Goal: Transaction & Acquisition: Purchase product/service

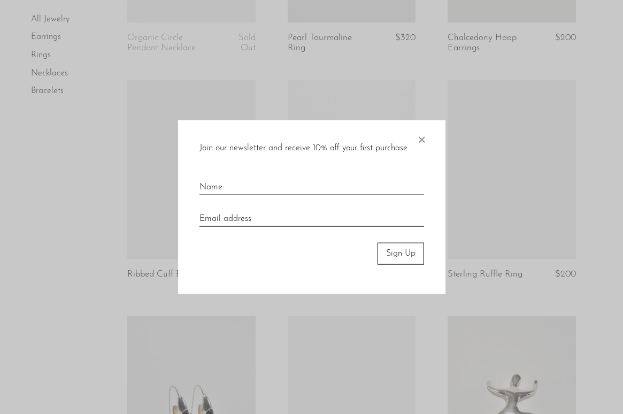
scroll to position [492, 0]
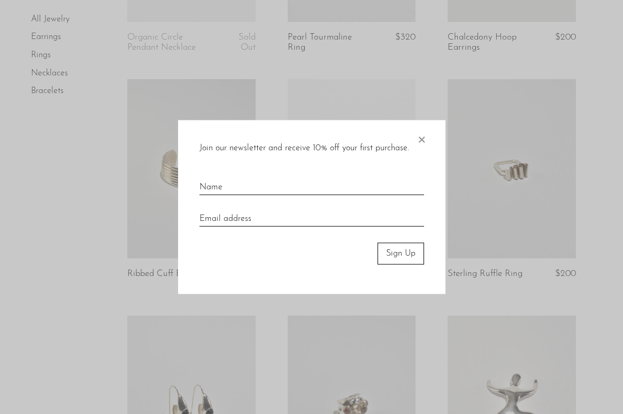
click at [426, 134] on span "×" at bounding box center [421, 137] width 11 height 34
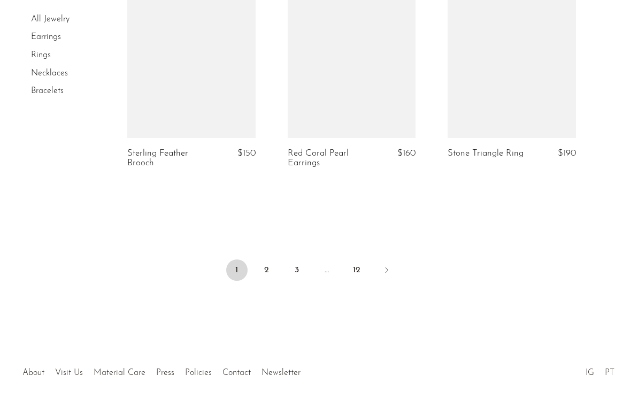
scroll to position [2771, 0]
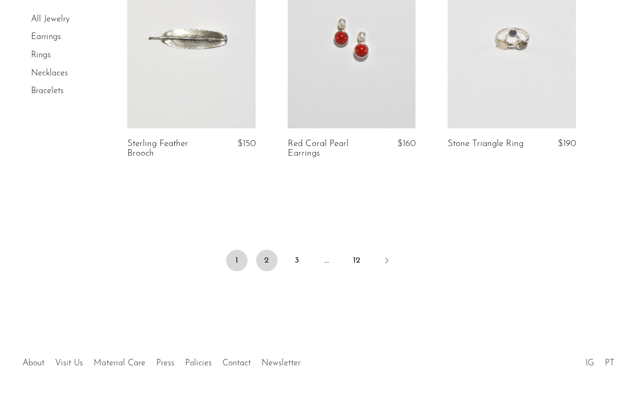
click at [267, 255] on link "2" at bounding box center [266, 260] width 21 height 21
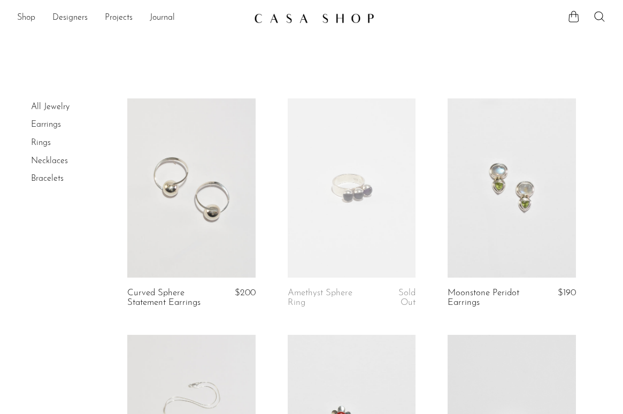
click at [45, 125] on link "Earrings" at bounding box center [46, 124] width 30 height 9
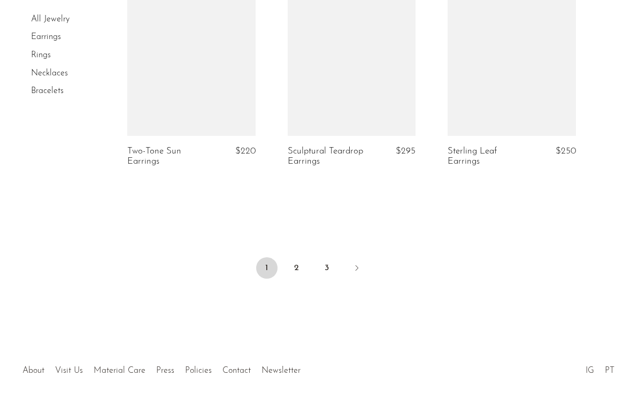
scroll to position [2745, 0]
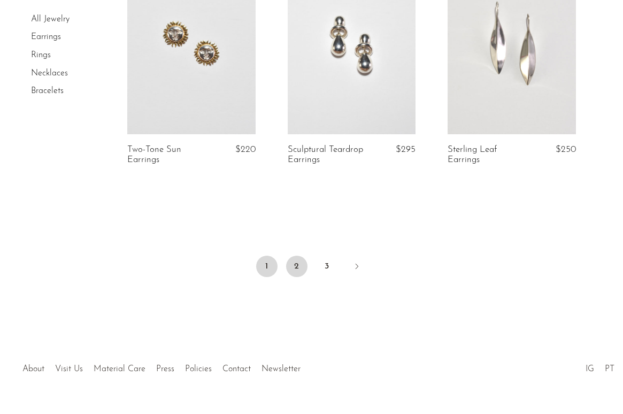
click at [303, 258] on link "2" at bounding box center [296, 266] width 21 height 21
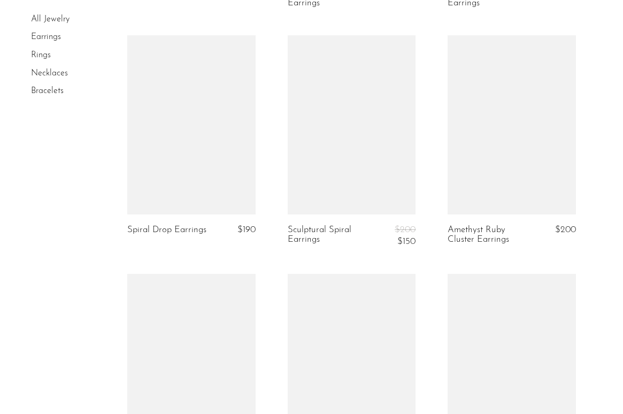
scroll to position [2616, 0]
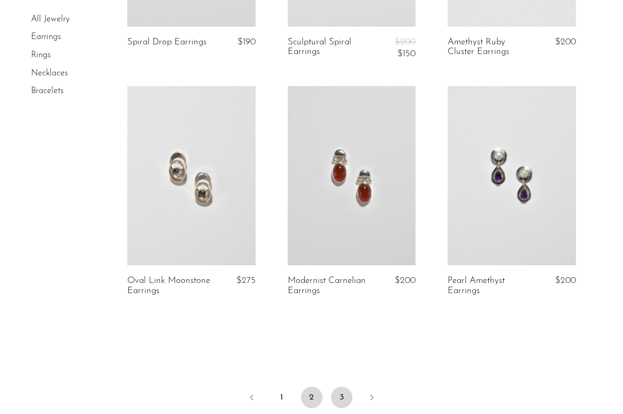
click at [339, 387] on link "3" at bounding box center [341, 397] width 21 height 21
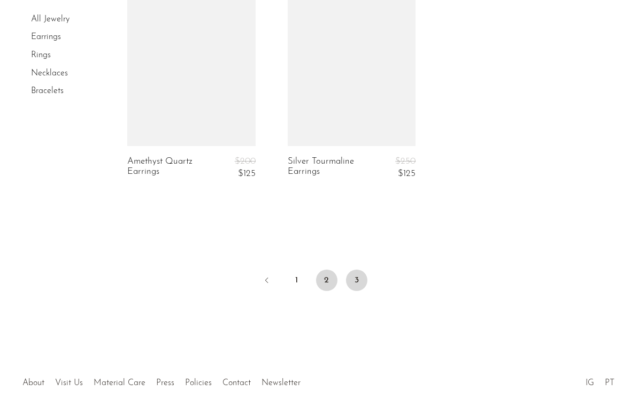
scroll to position [1804, 0]
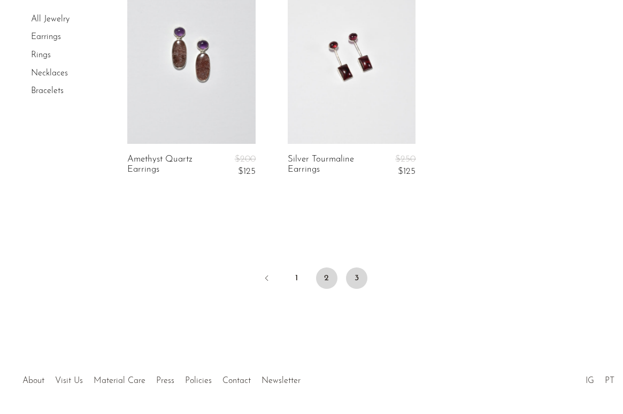
click at [326, 278] on link "2" at bounding box center [326, 277] width 21 height 21
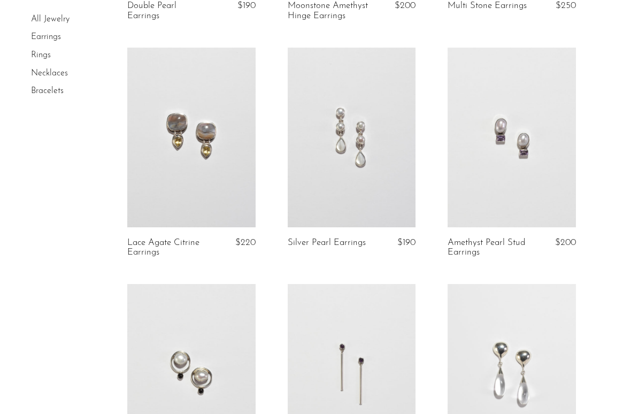
scroll to position [1959, 0]
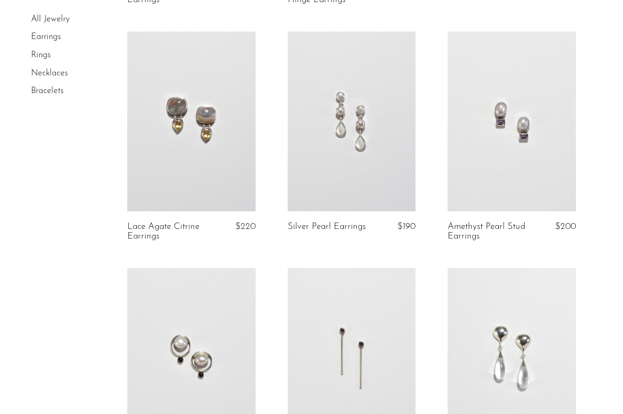
click at [218, 141] on link at bounding box center [191, 121] width 128 height 179
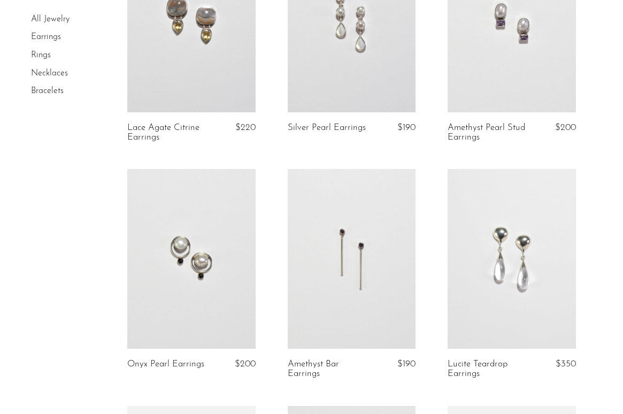
scroll to position [2115, 0]
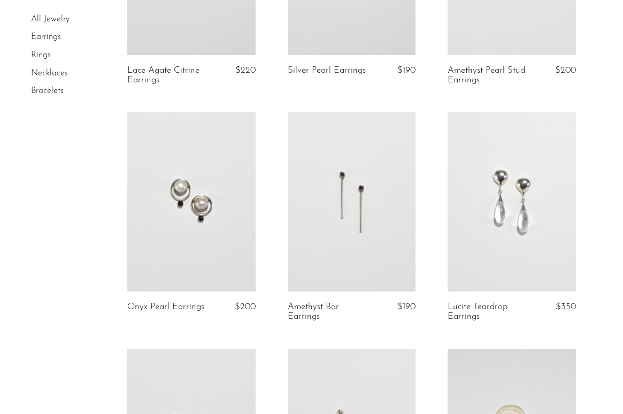
click at [363, 173] on link at bounding box center [352, 201] width 128 height 179
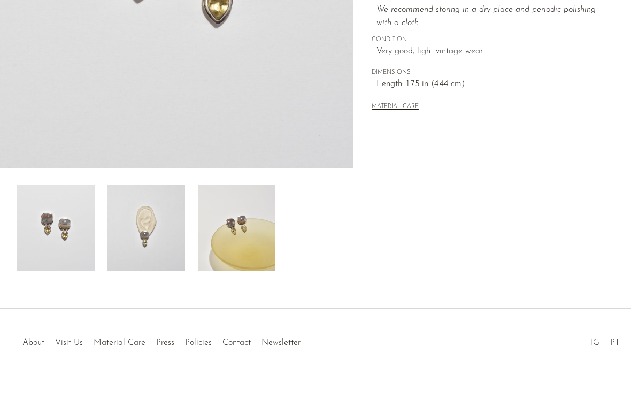
click at [154, 227] on img at bounding box center [147, 228] width 78 height 86
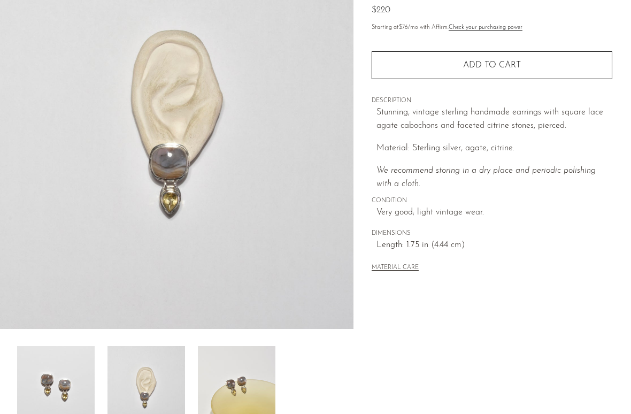
scroll to position [119, 0]
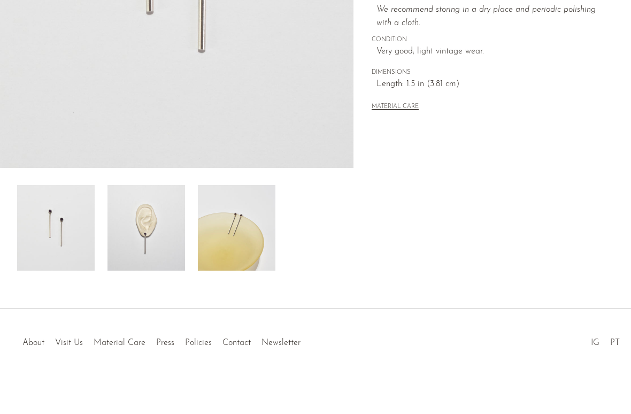
click at [164, 254] on img at bounding box center [147, 228] width 78 height 86
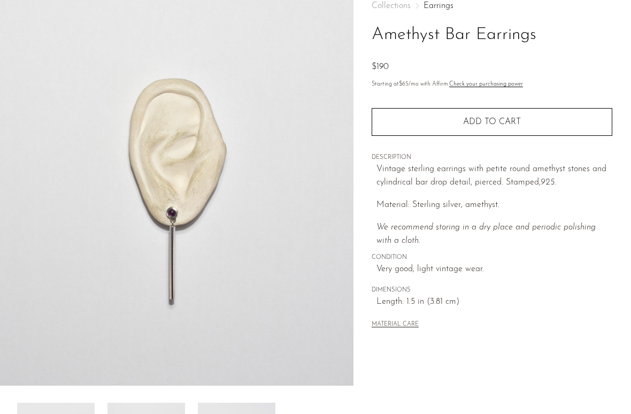
scroll to position [65, 0]
